Goal: Find specific page/section: Find specific page/section

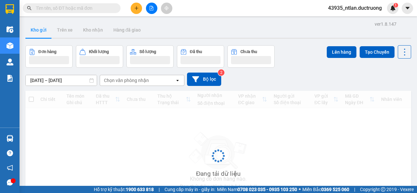
click at [58, 3] on div "Kết quả tìm kiếm ( 0 ) Bộ lọc No Data" at bounding box center [63, 8] width 127 height 11
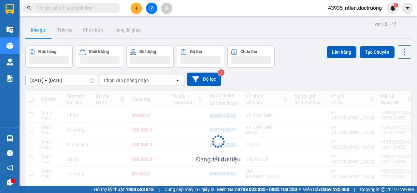
click at [54, 12] on span at bounding box center [72, 8] width 98 height 10
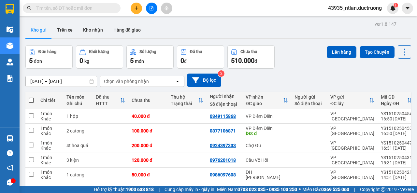
click at [69, 9] on input "text" at bounding box center [74, 8] width 77 height 7
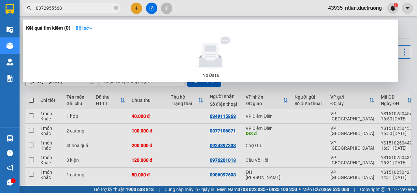
click at [71, 12] on span "0372955568" at bounding box center [72, 8] width 98 height 10
click at [68, 8] on input "0372955568" at bounding box center [74, 8] width 77 height 7
type input "0"
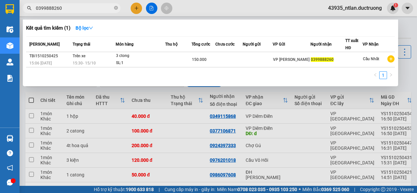
type input "0399888260"
